Goal: Task Accomplishment & Management: Use online tool/utility

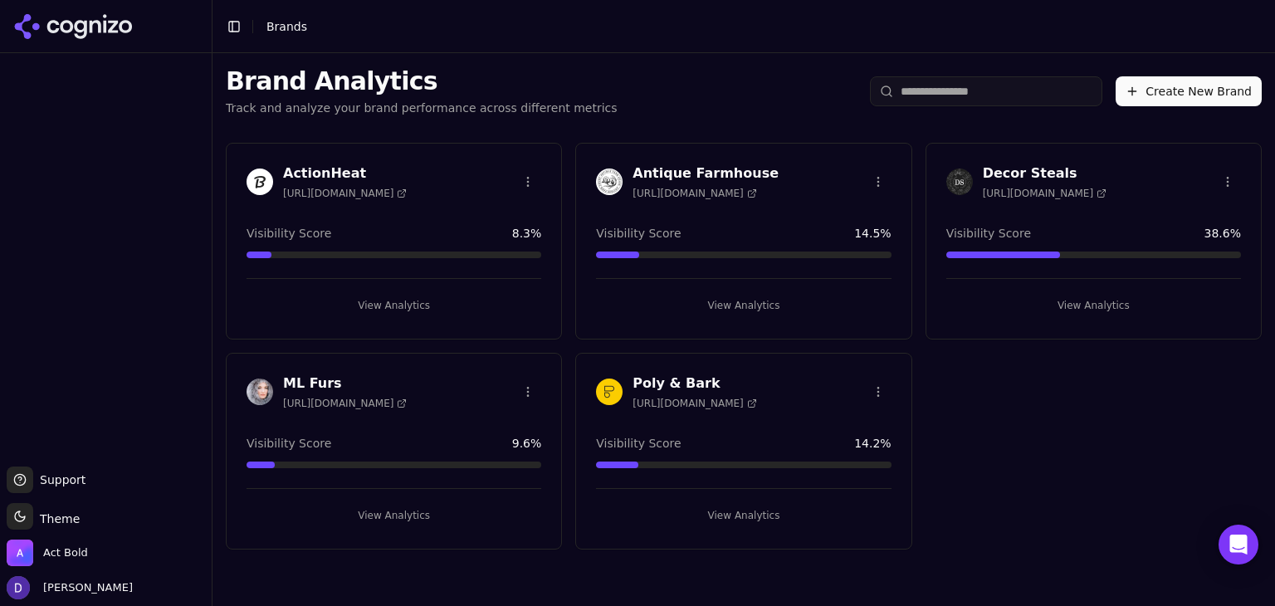
click at [339, 164] on h3 "ActionHeat" at bounding box center [345, 174] width 124 height 20
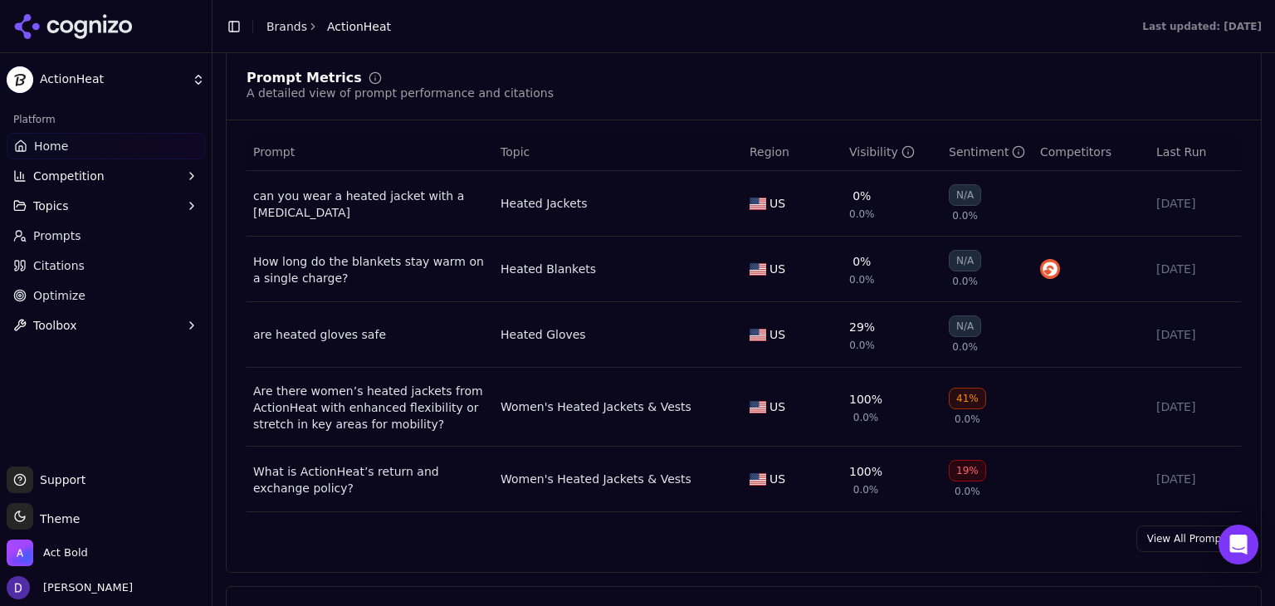
scroll to position [1328, 0]
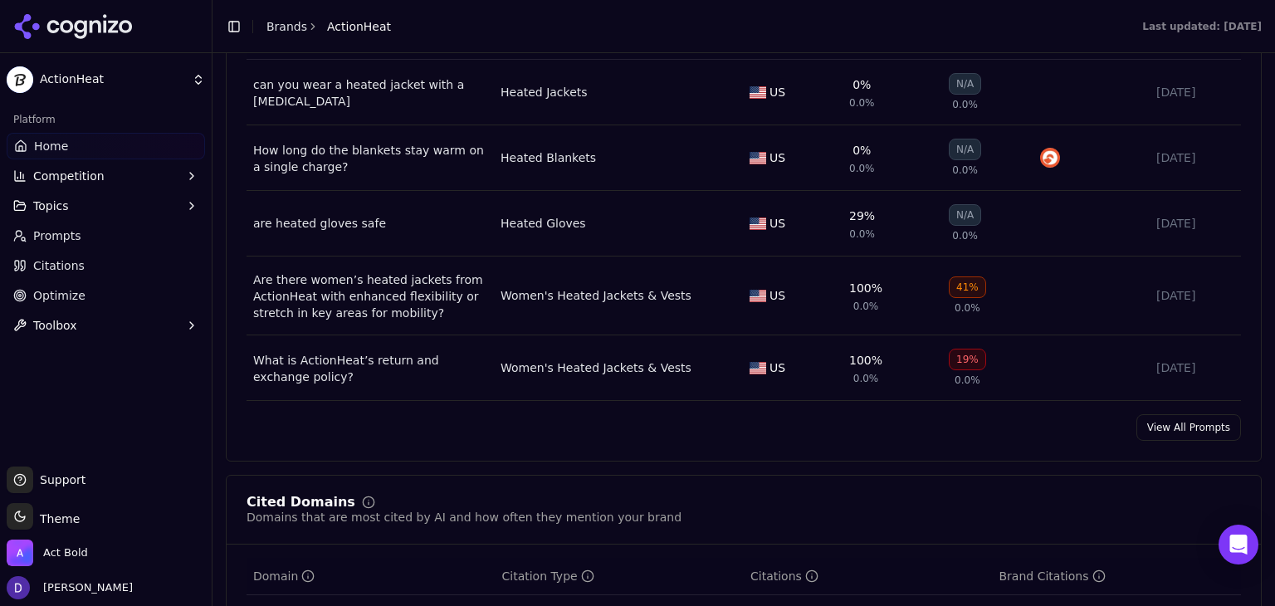
click at [1185, 435] on link "View All Prompts" at bounding box center [1188, 427] width 105 height 27
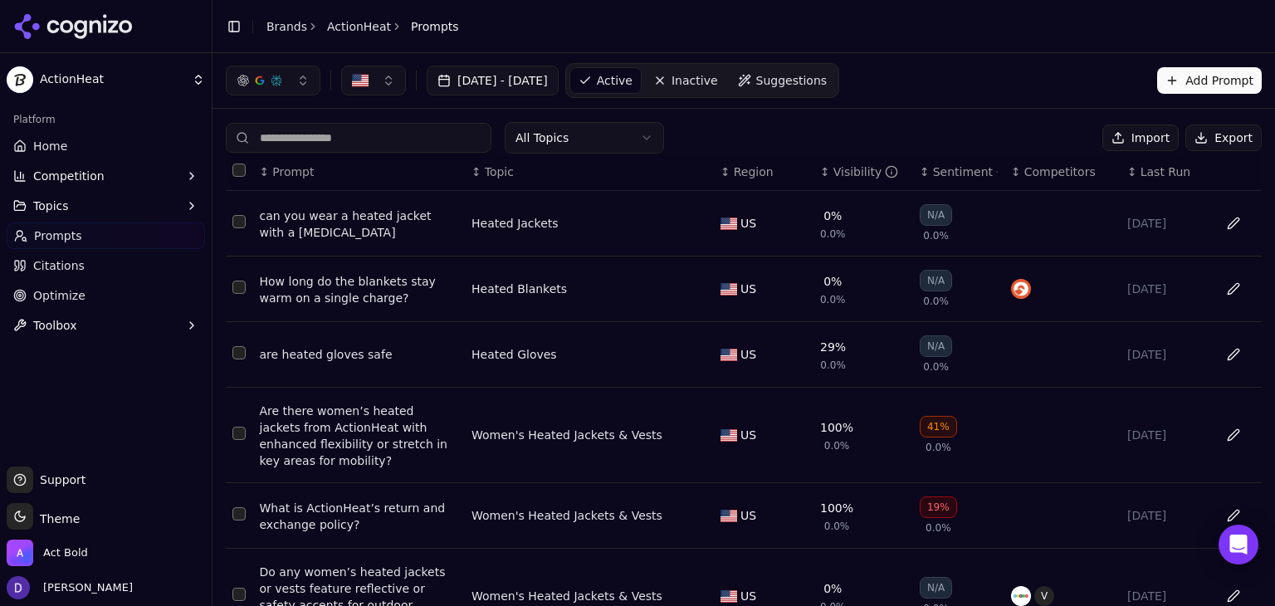
click at [1149, 140] on button "Import" at bounding box center [1140, 138] width 76 height 27
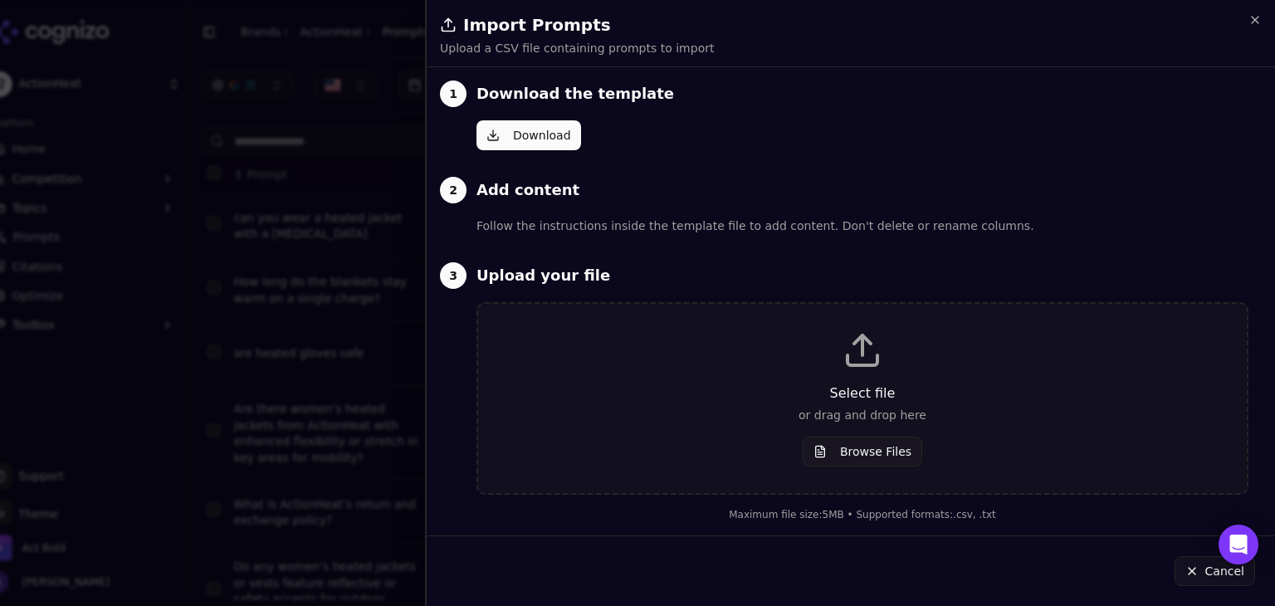
click at [498, 127] on button "Download" at bounding box center [528, 135] width 105 height 30
click at [887, 376] on div "Select file or drag and drop here Browse Files" at bounding box center [863, 398] width 716 height 136
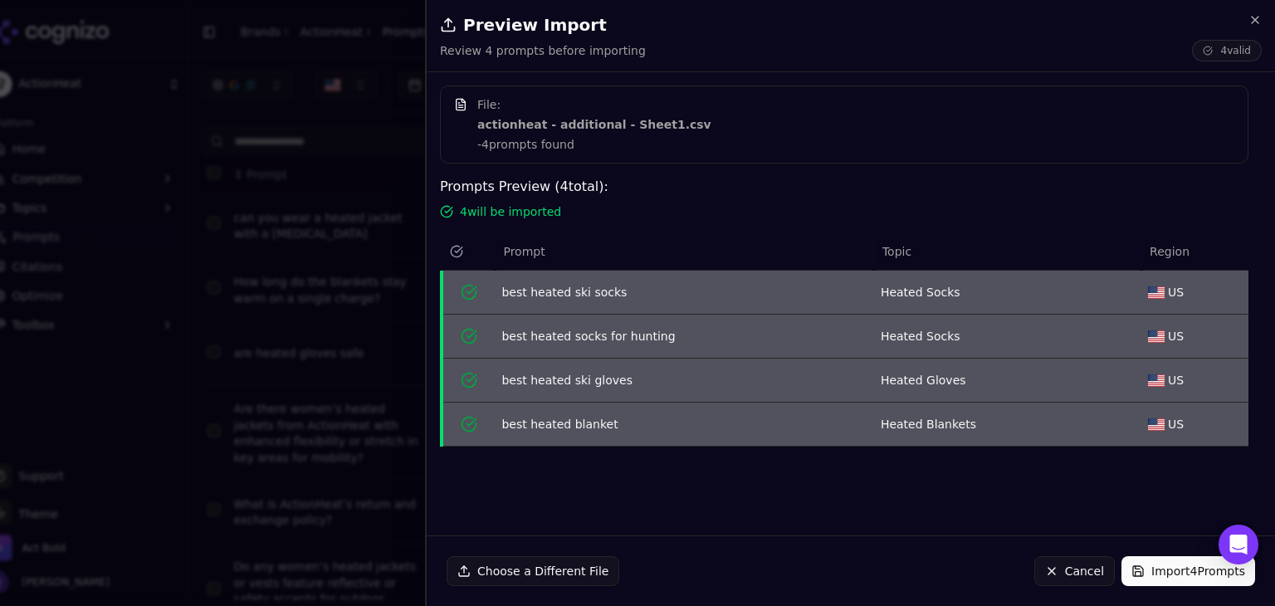
click at [1209, 565] on button "Import 4 Prompts" at bounding box center [1188, 571] width 134 height 30
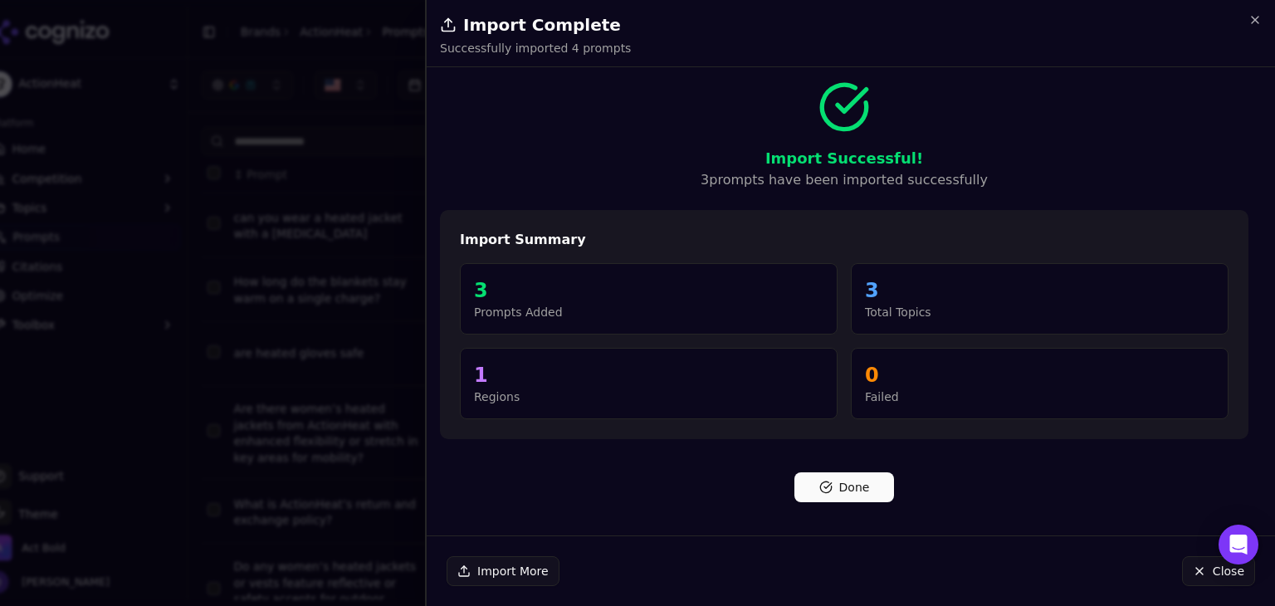
click at [847, 491] on button "Done" at bounding box center [844, 487] width 100 height 30
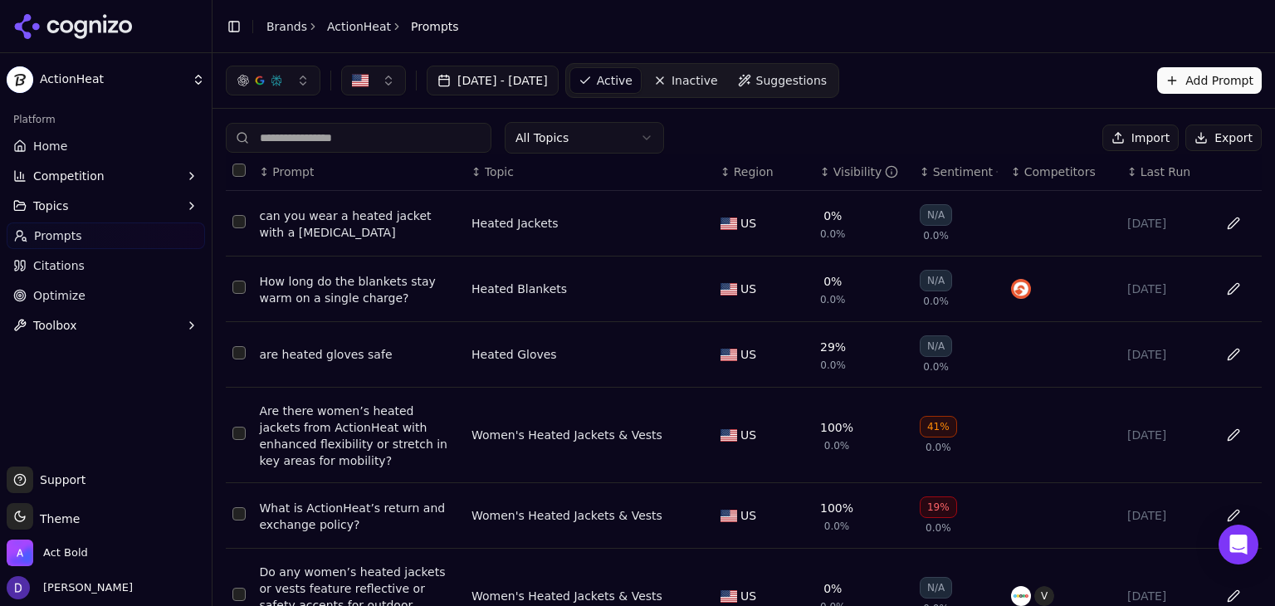
click at [73, 149] on link "Home" at bounding box center [106, 146] width 198 height 27
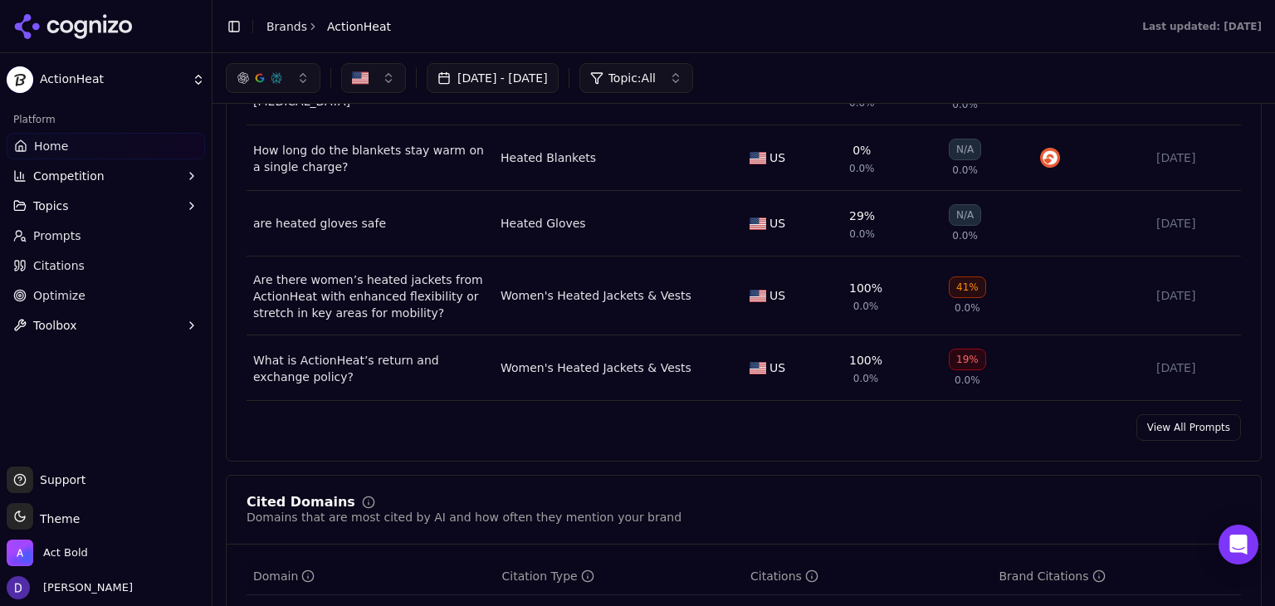
scroll to position [774, 0]
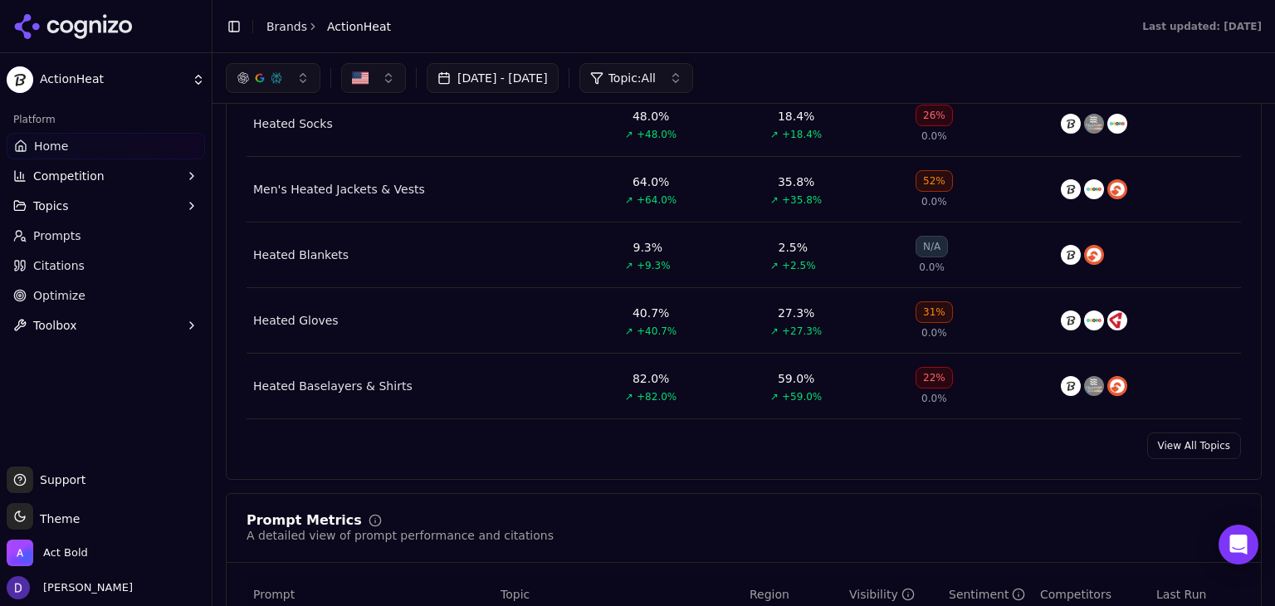
click at [1169, 442] on link "View All Topics" at bounding box center [1194, 445] width 94 height 27
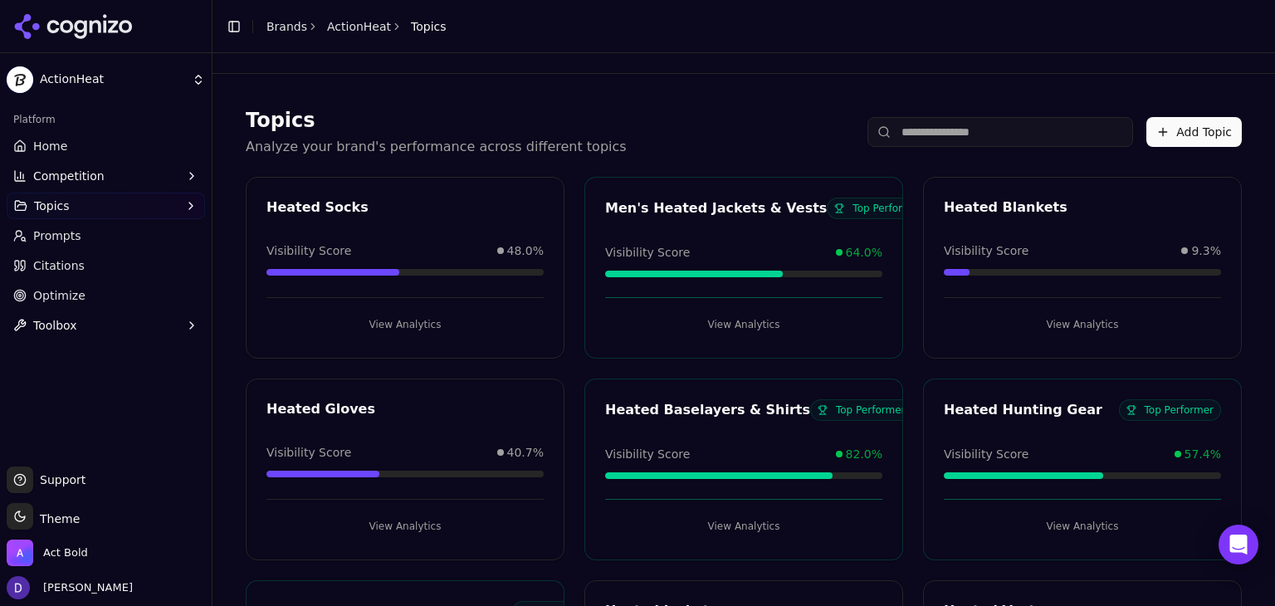
click at [737, 525] on button "View Analytics" at bounding box center [743, 526] width 277 height 27
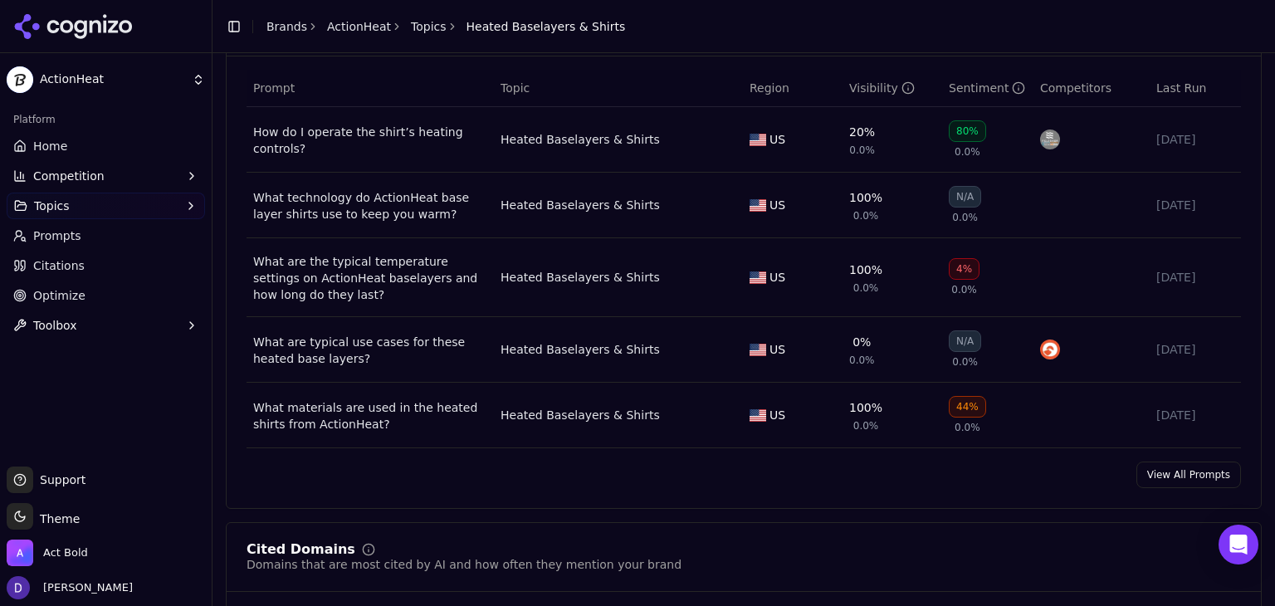
scroll to position [774, 0]
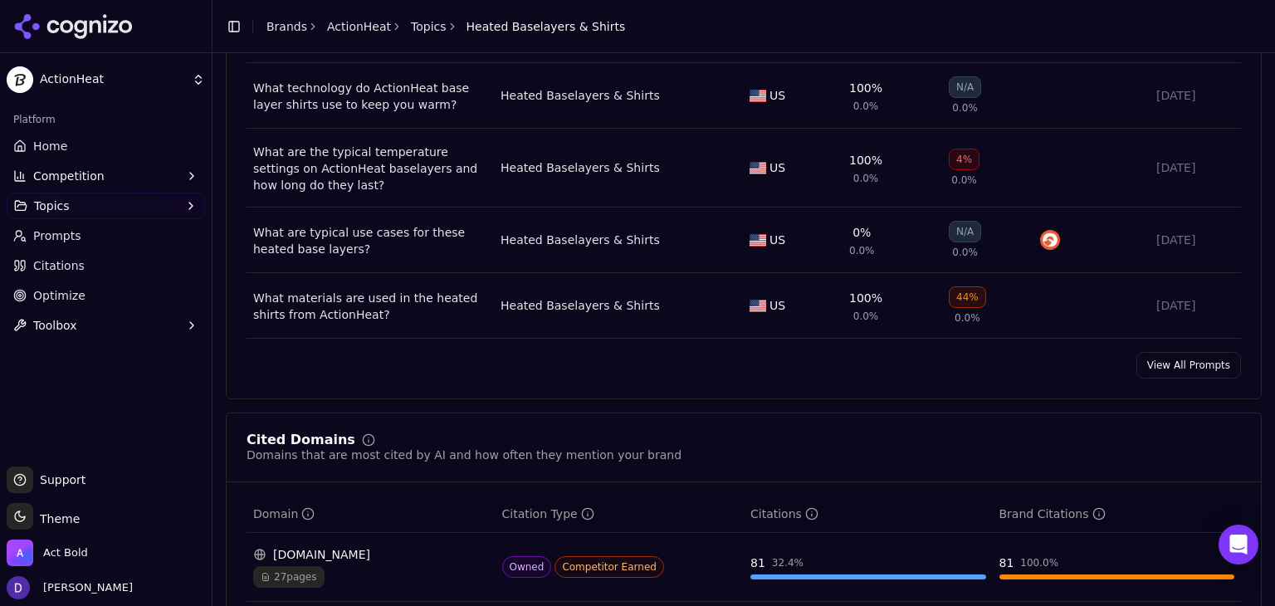
click at [1202, 375] on link "View All Prompts" at bounding box center [1188, 365] width 105 height 27
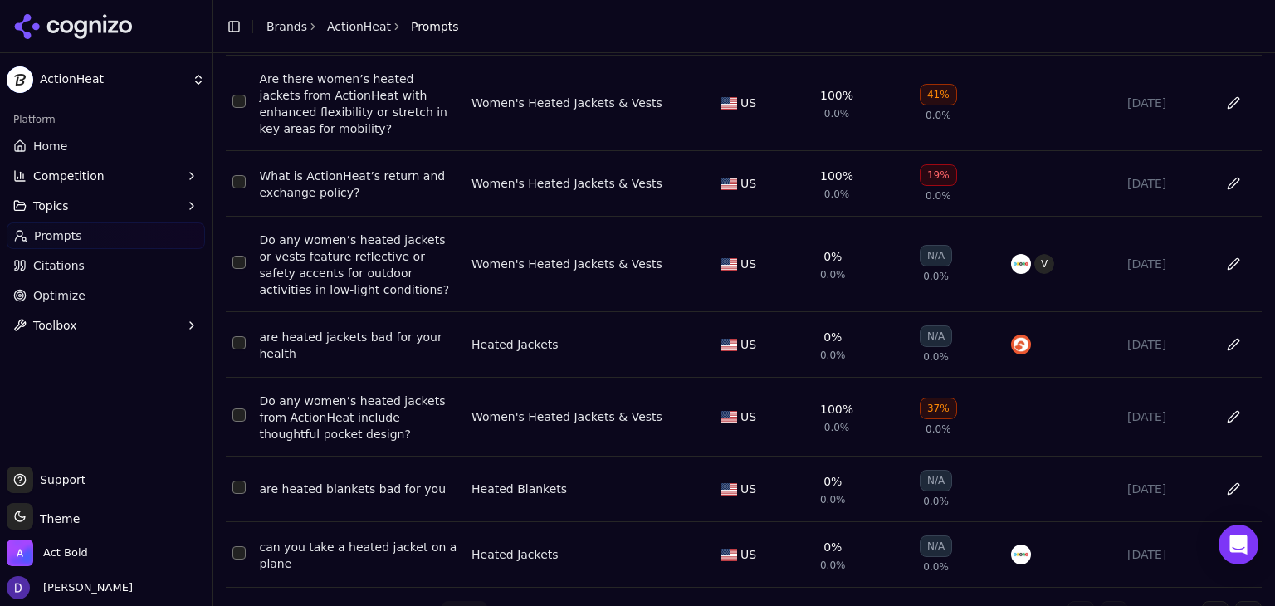
scroll to position [380, 0]
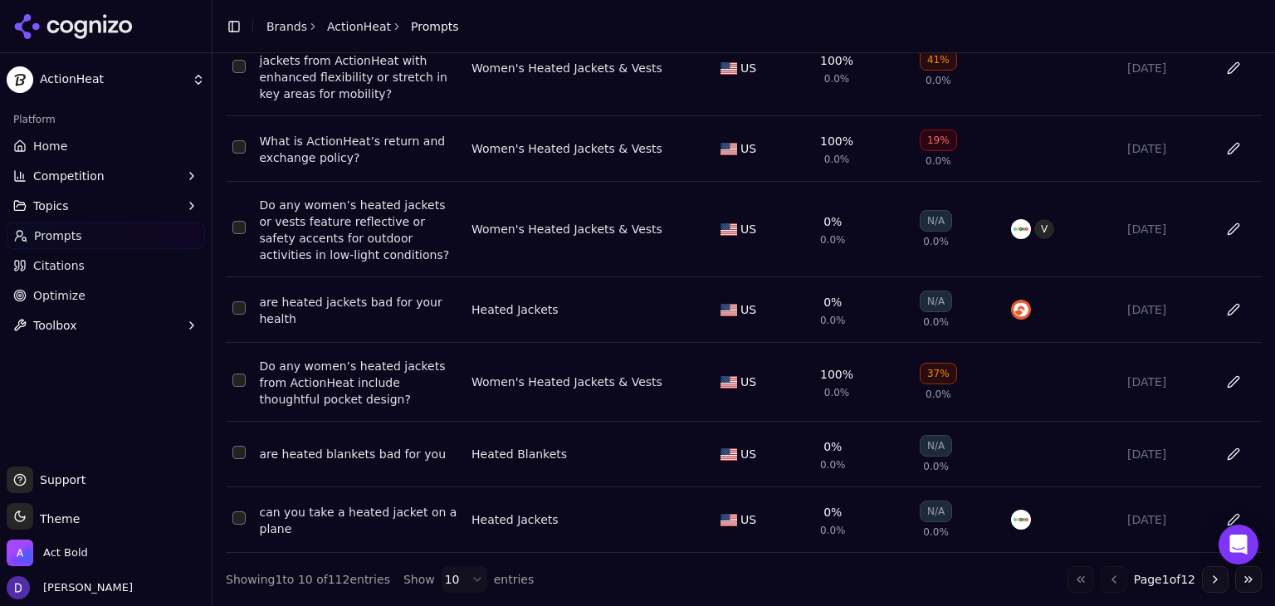
click at [1202, 584] on button "Go to next page" at bounding box center [1215, 579] width 27 height 27
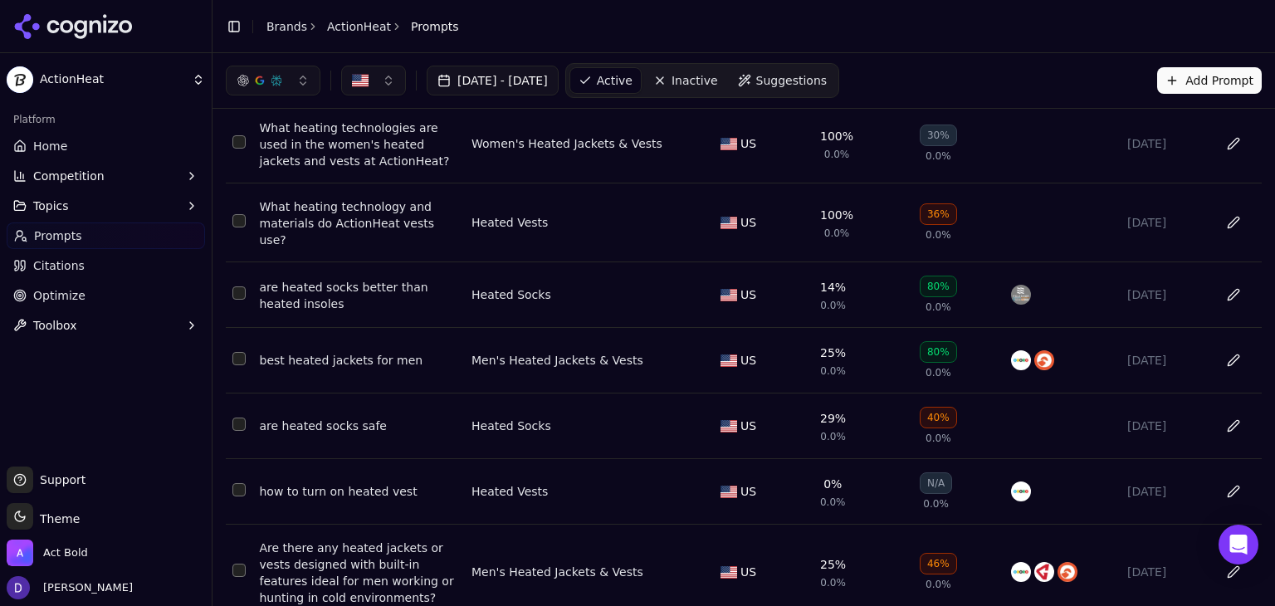
scroll to position [0, 0]
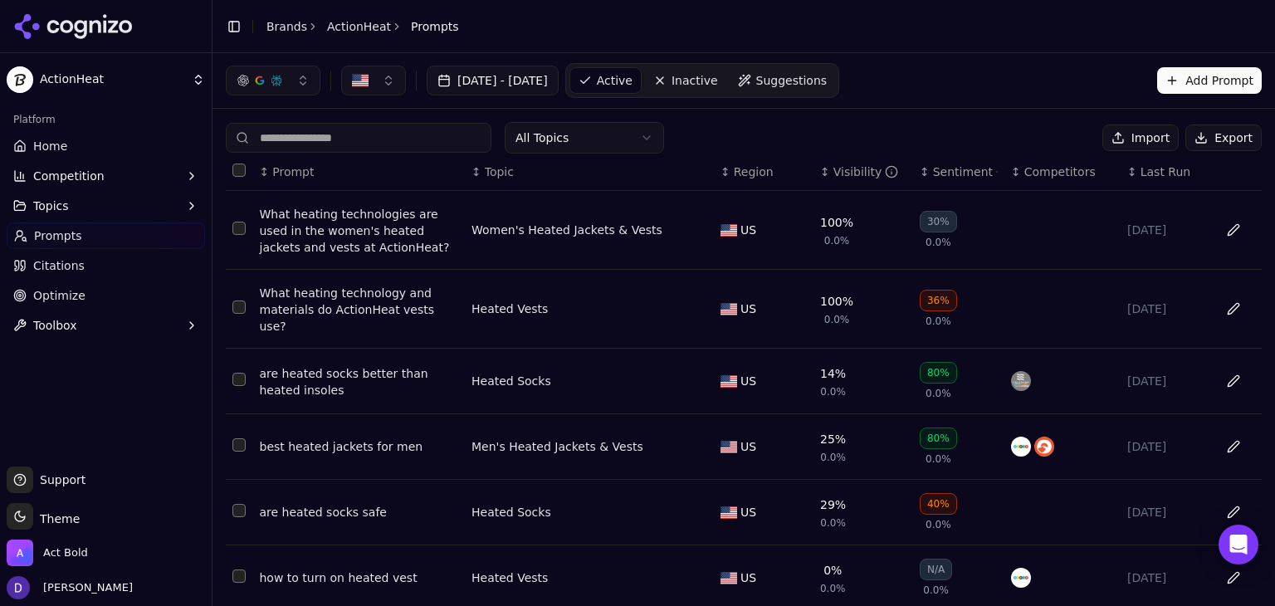
click at [266, 27] on link "Brands" at bounding box center [286, 26] width 41 height 13
